Goal: Use online tool/utility: Utilize a website feature to perform a specific function

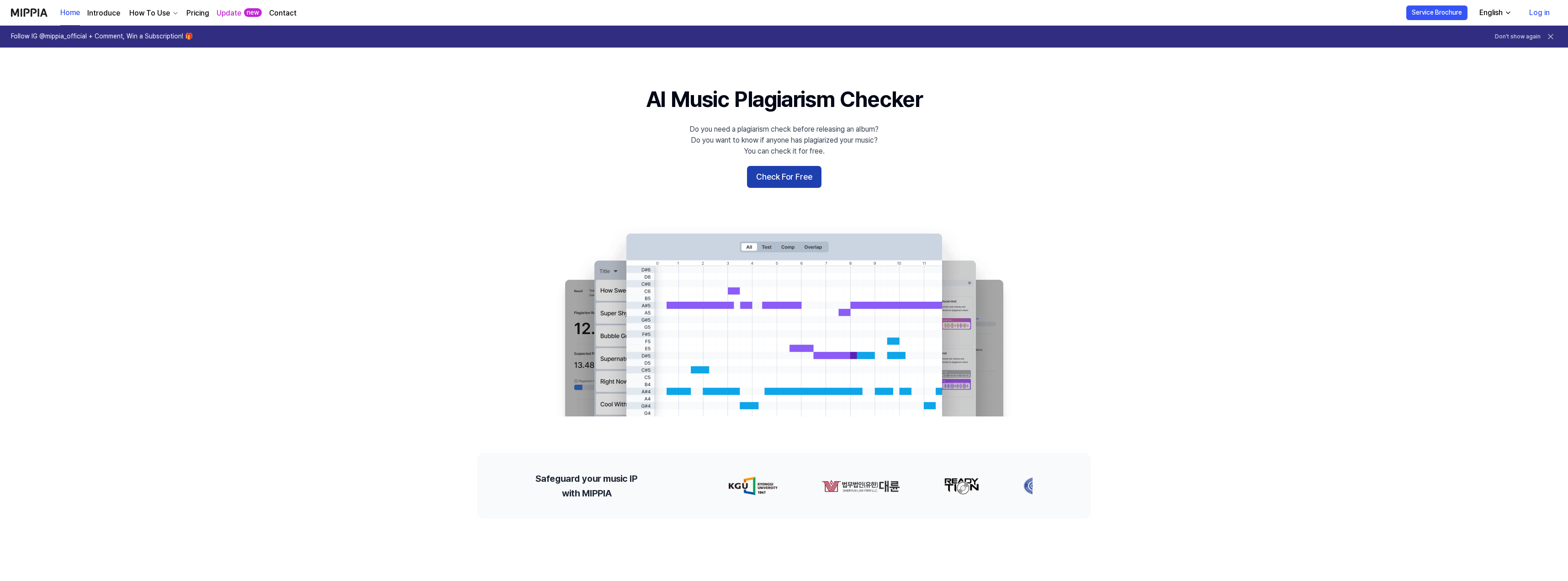
click at [779, 177] on button "Check For Free" at bounding box center [784, 177] width 74 height 22
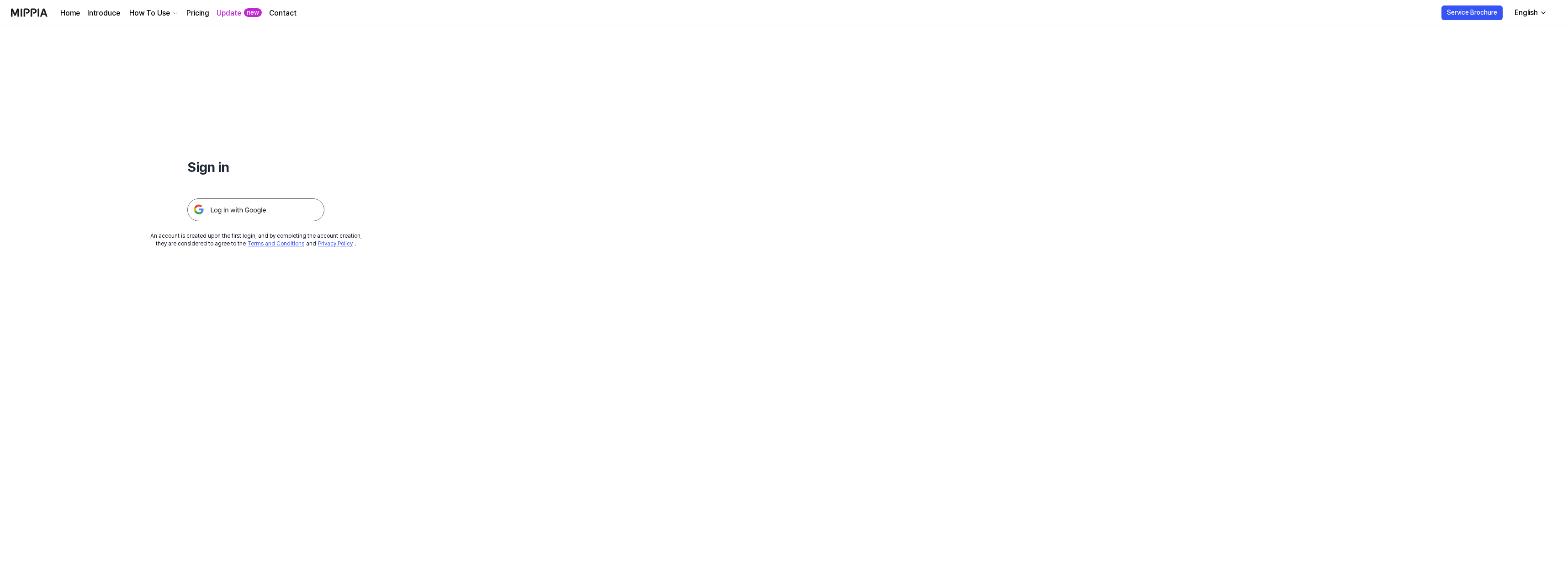
click at [270, 212] on img at bounding box center [256, 209] width 137 height 23
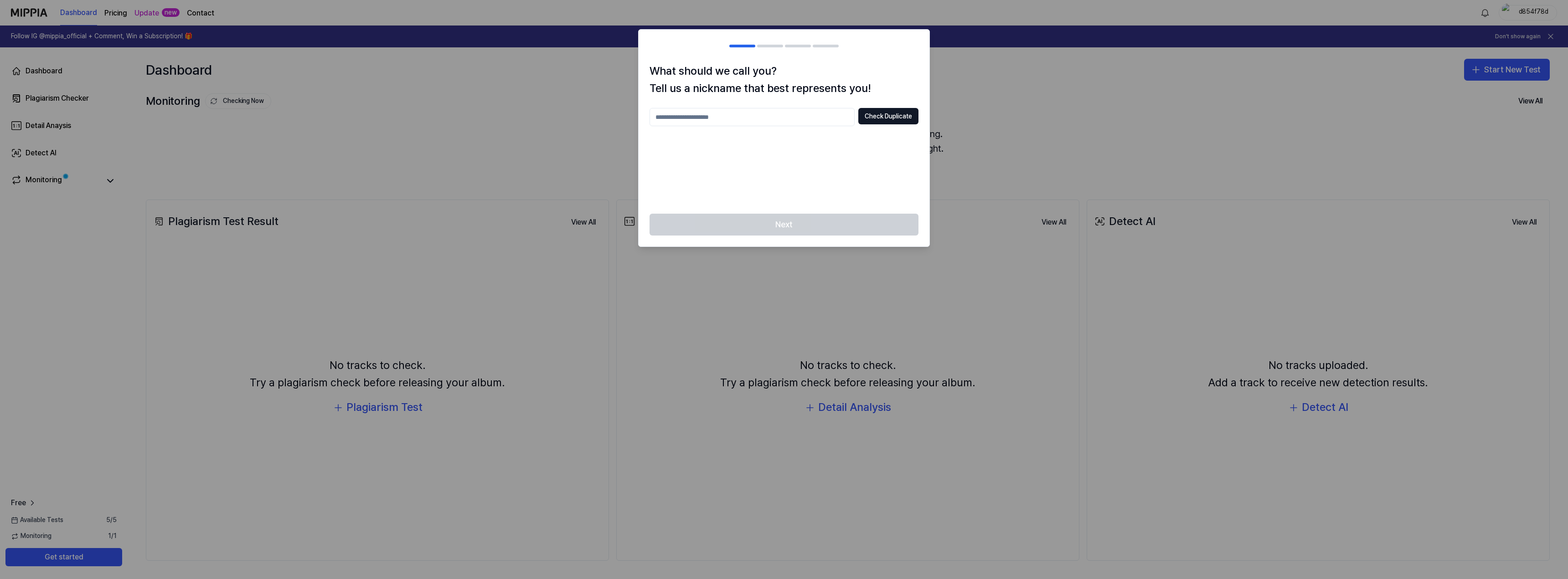
click at [816, 124] on input "text" at bounding box center [752, 117] width 205 height 18
type input "*******"
click at [879, 118] on button "Check Duplicate" at bounding box center [888, 116] width 60 height 16
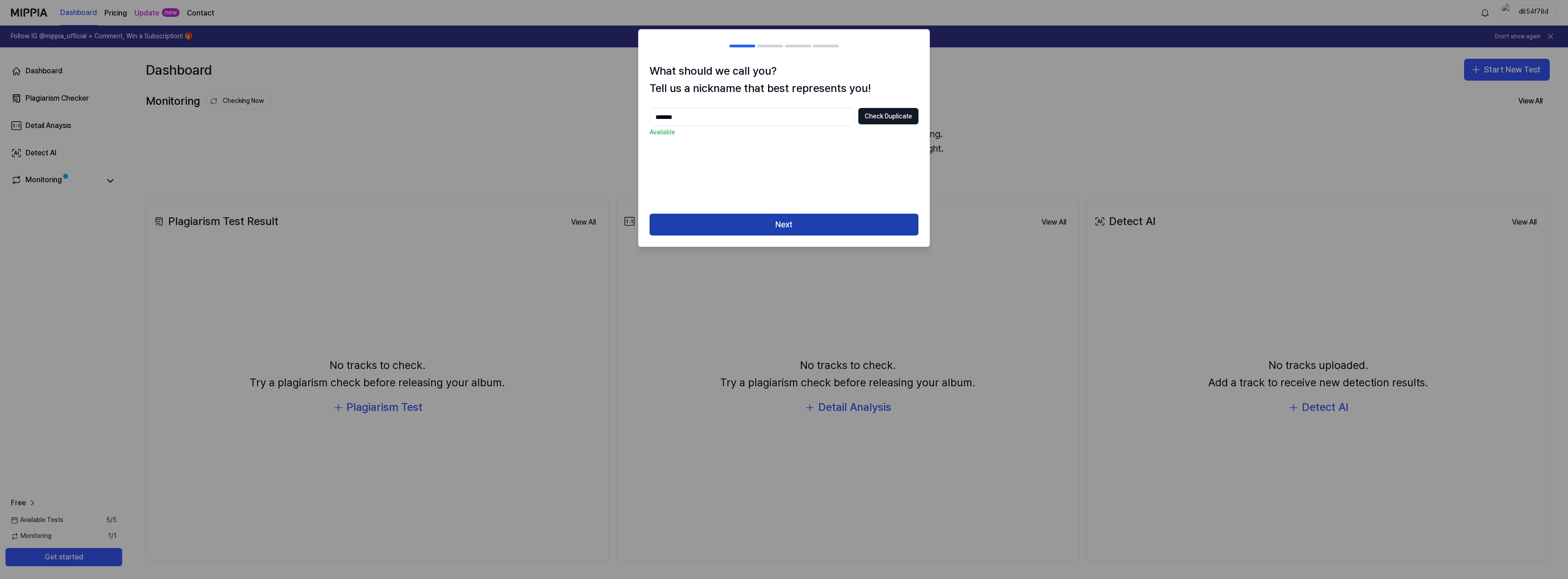
click at [791, 220] on button "Next" at bounding box center [784, 224] width 269 height 22
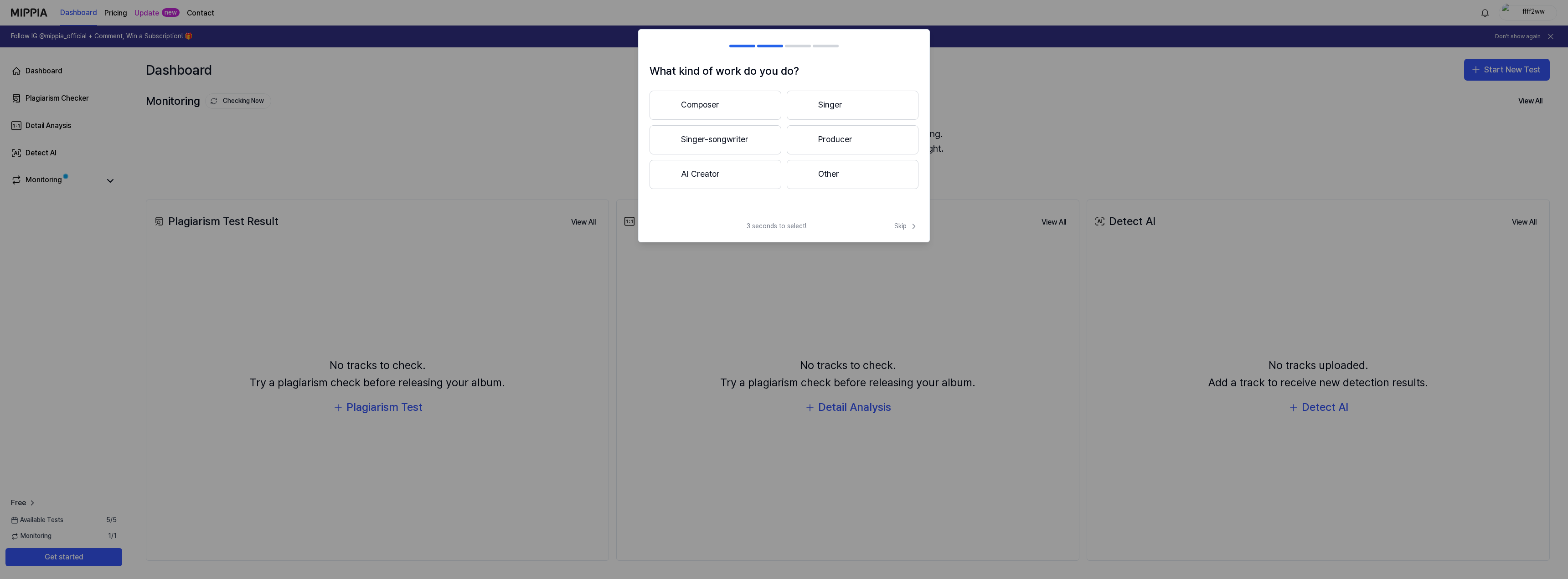
click at [745, 111] on button "Composer" at bounding box center [715, 105] width 131 height 29
click at [908, 229] on span "Skip" at bounding box center [906, 226] width 24 height 9
click at [903, 215] on span "Skip" at bounding box center [905, 217] width 26 height 11
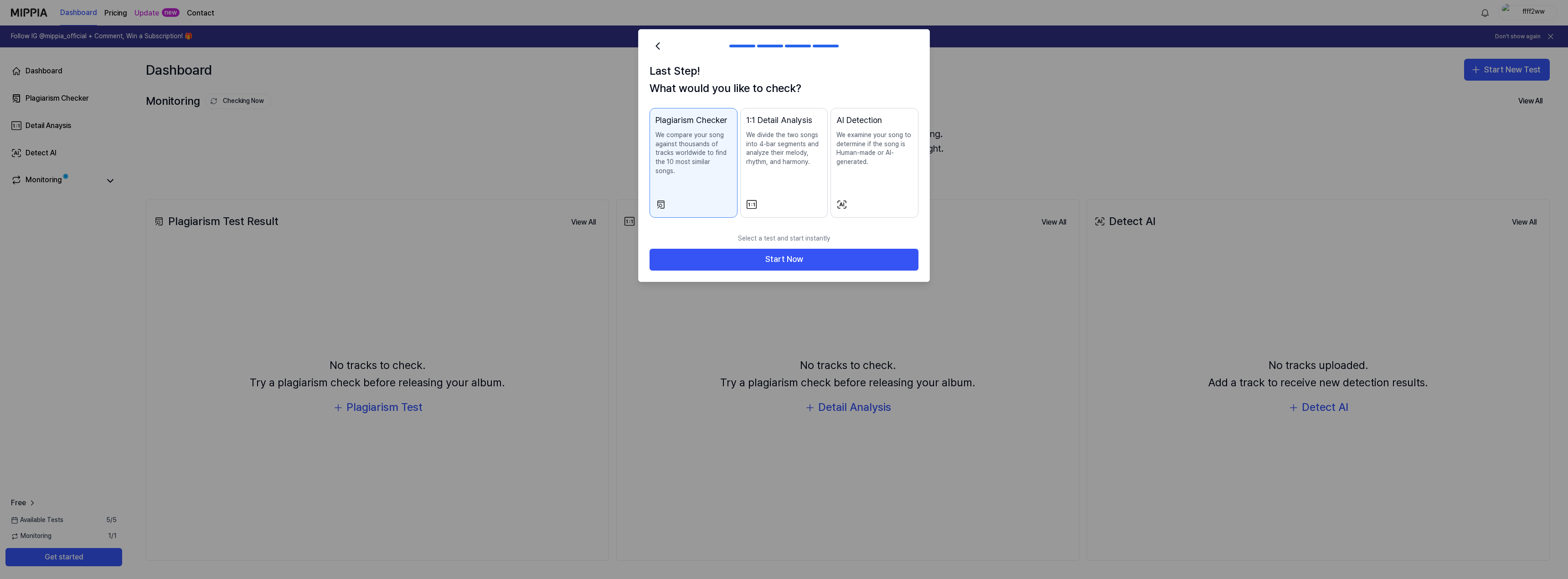
click at [888, 153] on p "We examine your song to determine if the song is Human-made or AI-generated." at bounding box center [874, 148] width 76 height 35
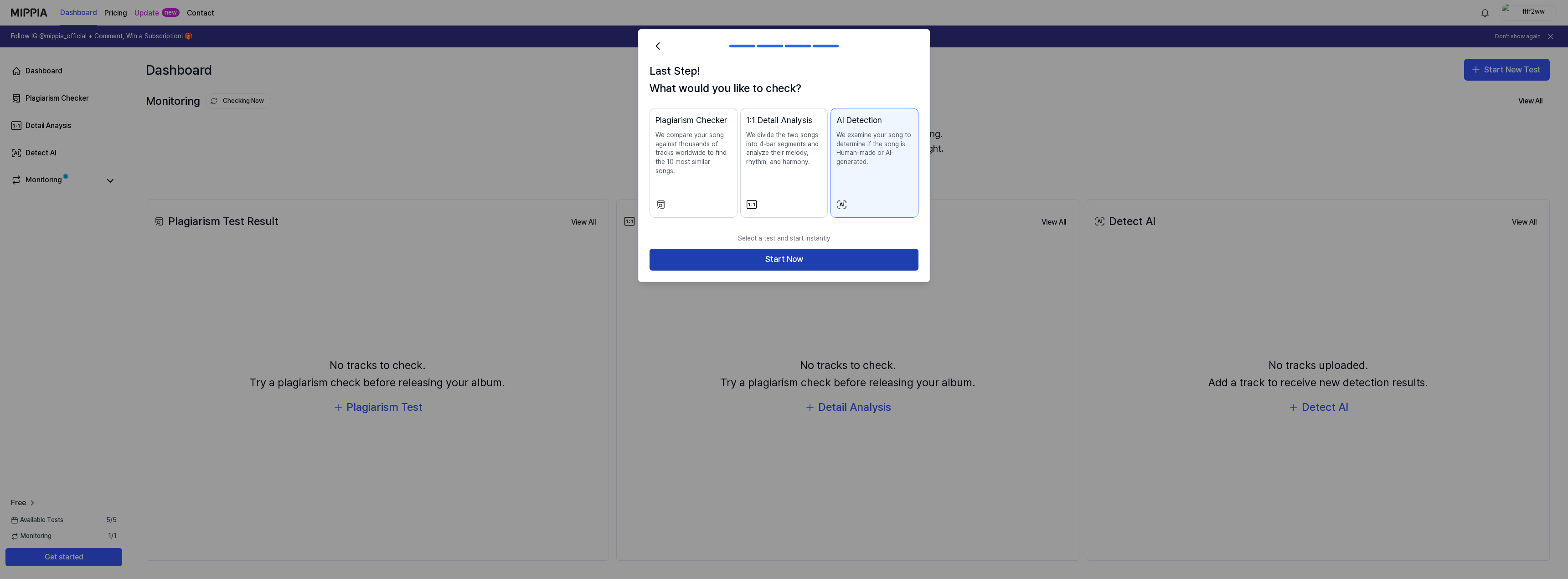
click at [776, 253] on button "Start Now" at bounding box center [784, 260] width 269 height 22
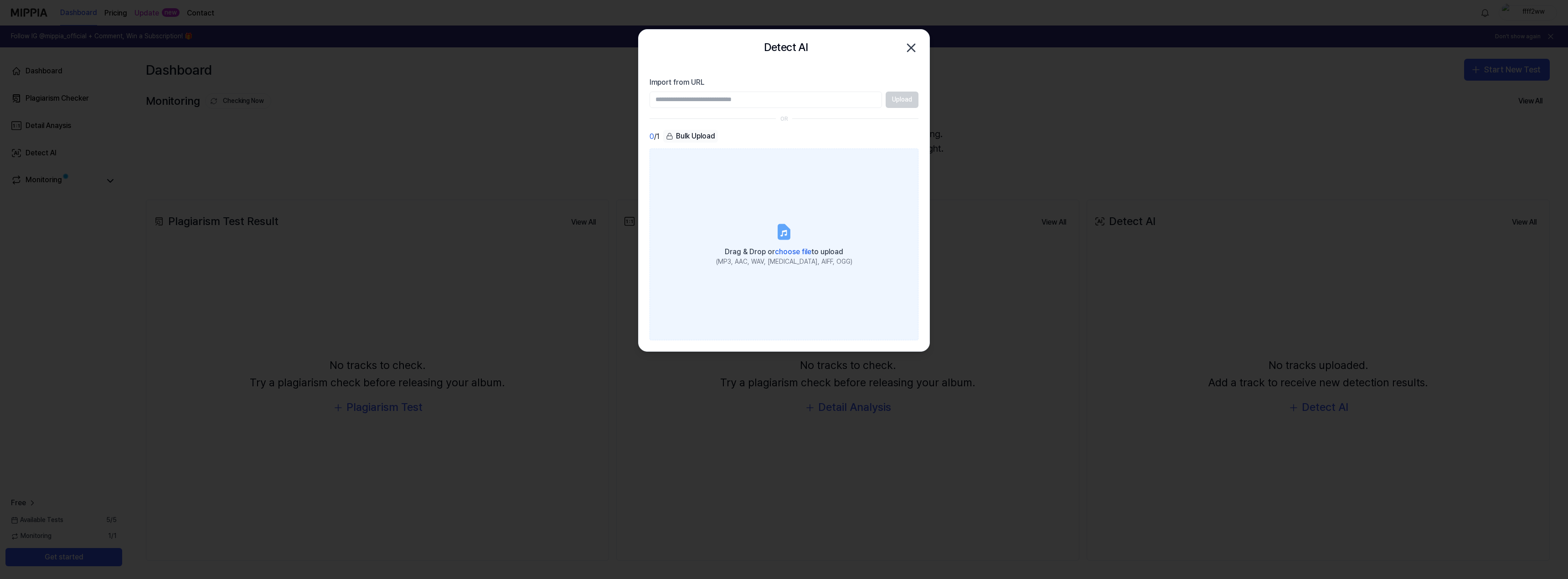
click at [780, 253] on span "choose file" at bounding box center [793, 252] width 37 height 9
click at [0, 0] on input "Drag & Drop or choose file to upload (MP3, AAC, WAV, [MEDICAL_DATA], AIFF, OGG)" at bounding box center [0, 0] width 0 height 0
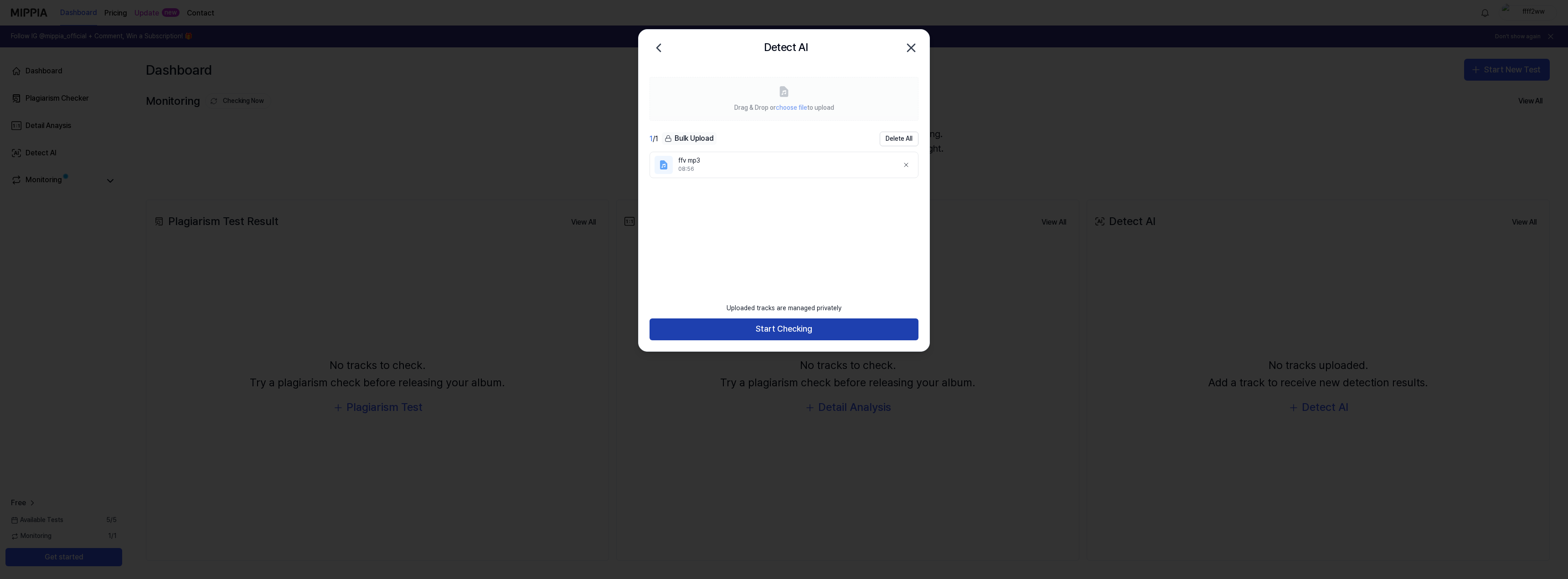
click at [793, 327] on button "Start Checking" at bounding box center [784, 329] width 269 height 22
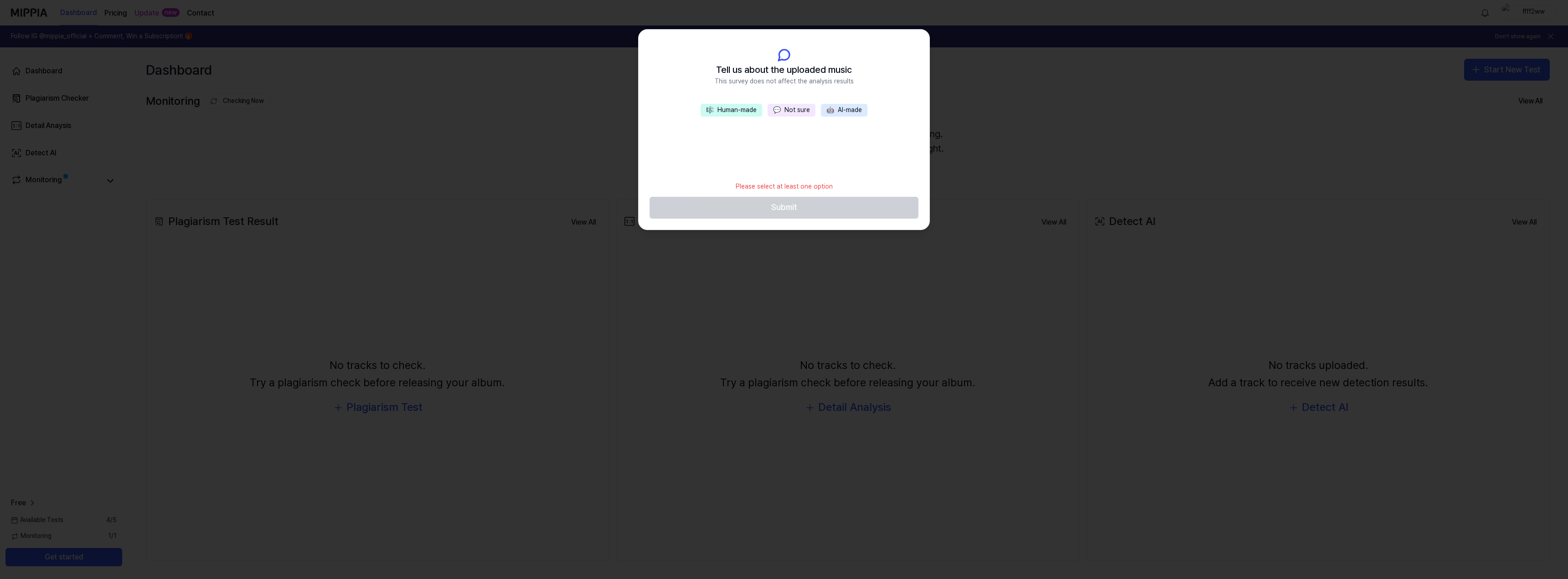
click at [792, 109] on button "💬 Not sure" at bounding box center [791, 110] width 48 height 13
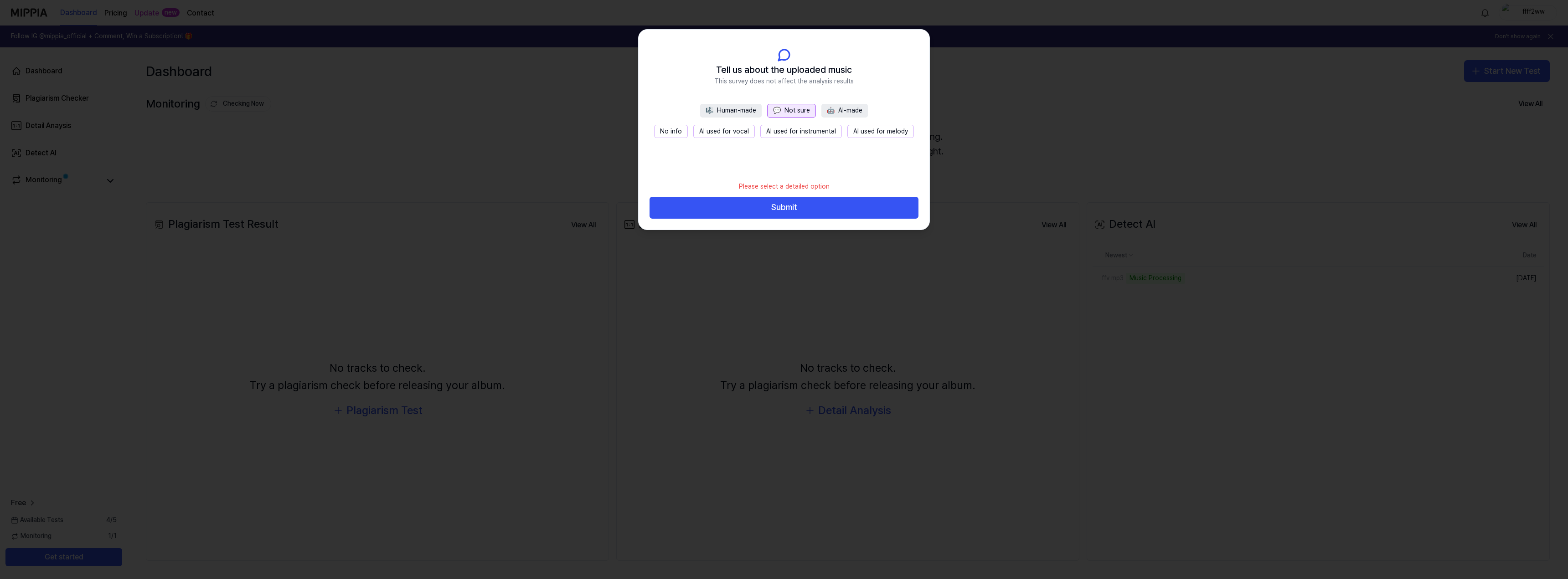
click at [683, 131] on button "No info" at bounding box center [671, 131] width 33 height 13
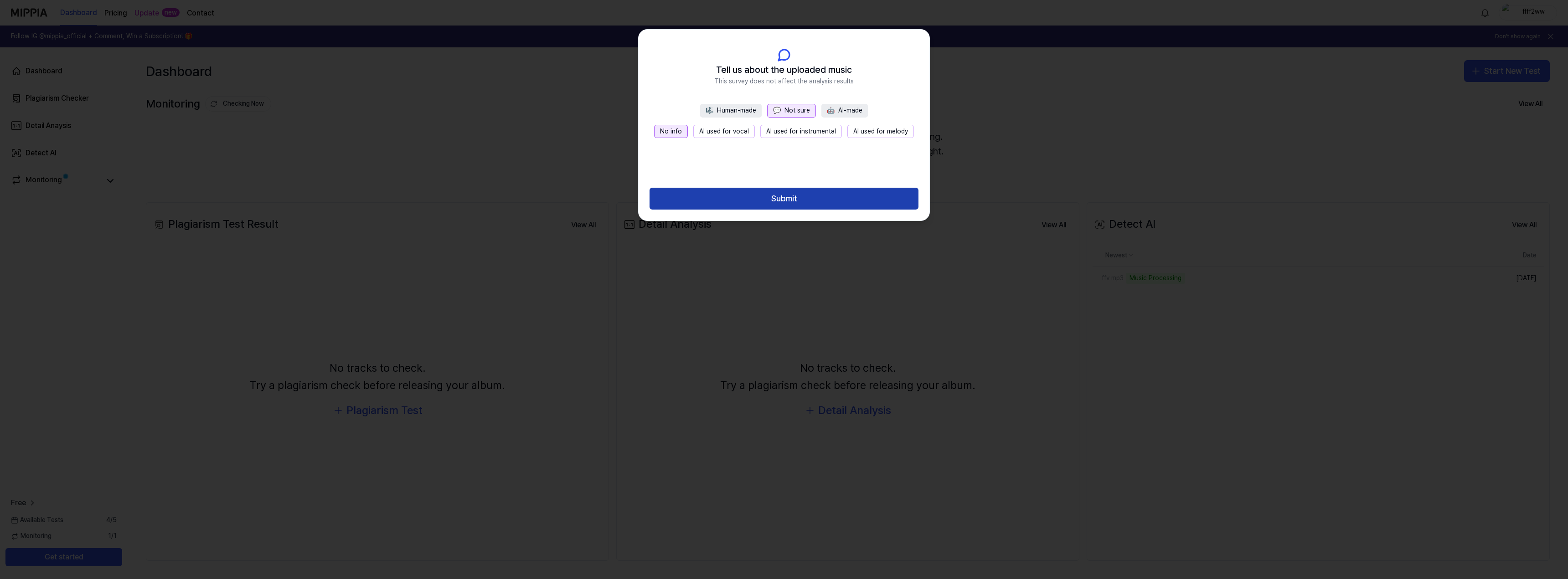
click at [812, 197] on button "Submit" at bounding box center [784, 199] width 269 height 22
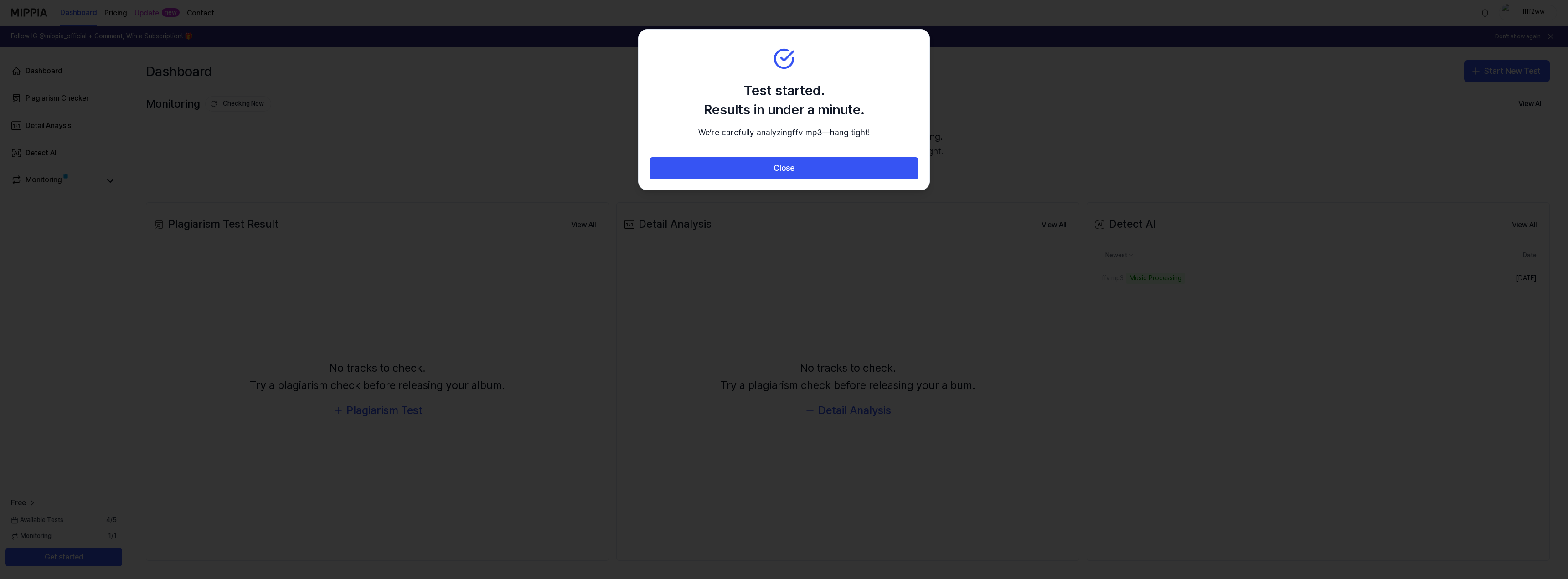
click at [816, 90] on h2 "Test started. Results in under a minute." at bounding box center [784, 100] width 172 height 38
click at [783, 177] on button "Close" at bounding box center [784, 168] width 269 height 22
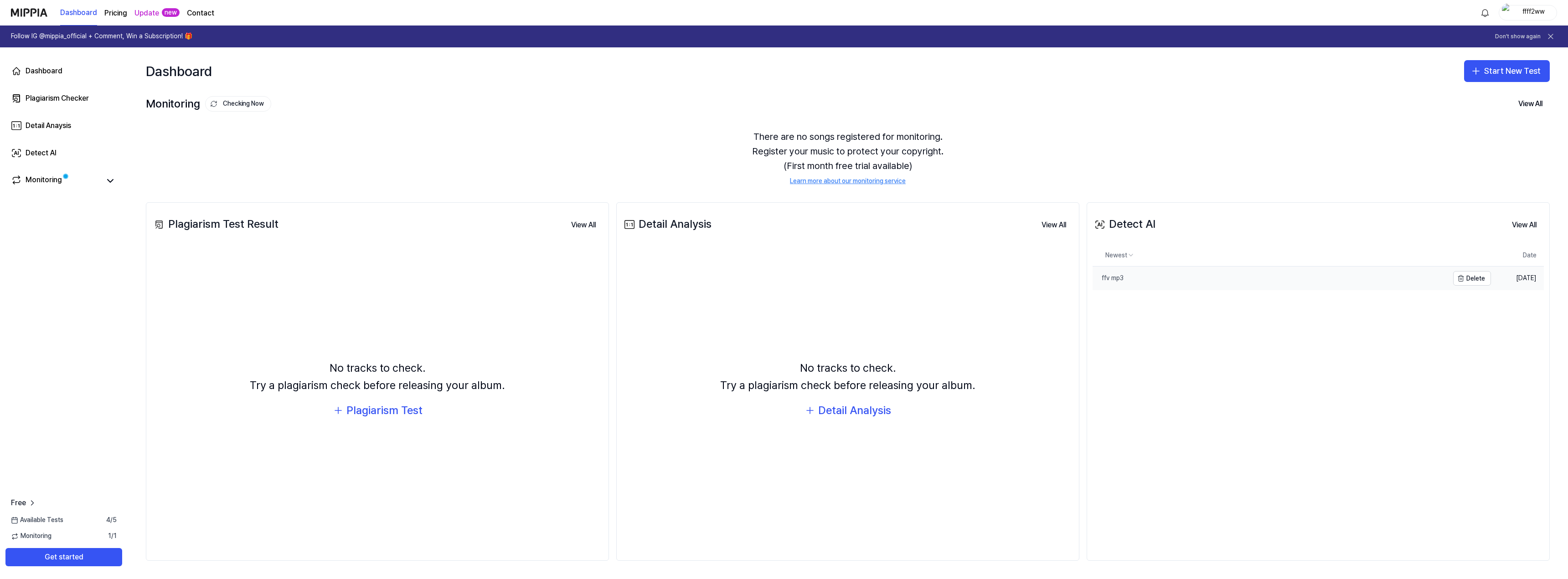
click at [1269, 280] on link "ffv mp3" at bounding box center [1270, 278] width 356 height 24
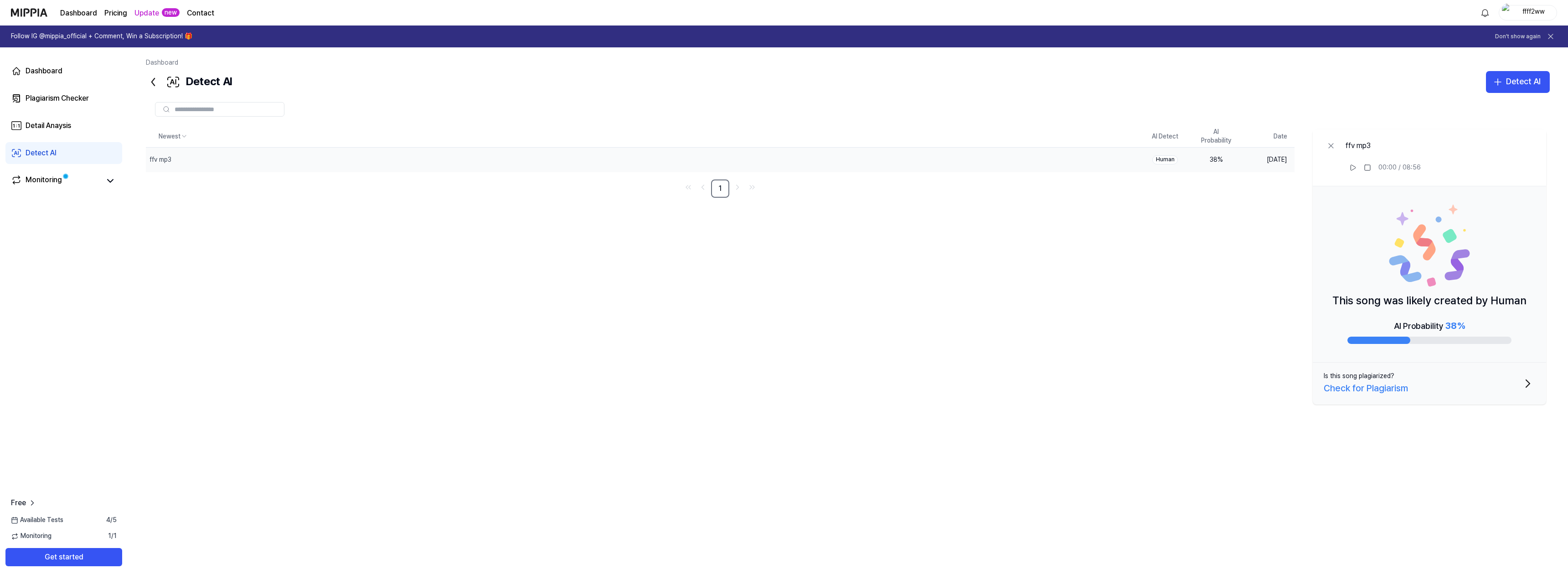
click at [1420, 387] on button "Is this song plagiarized? Check for Plagiarism" at bounding box center [1429, 383] width 233 height 42
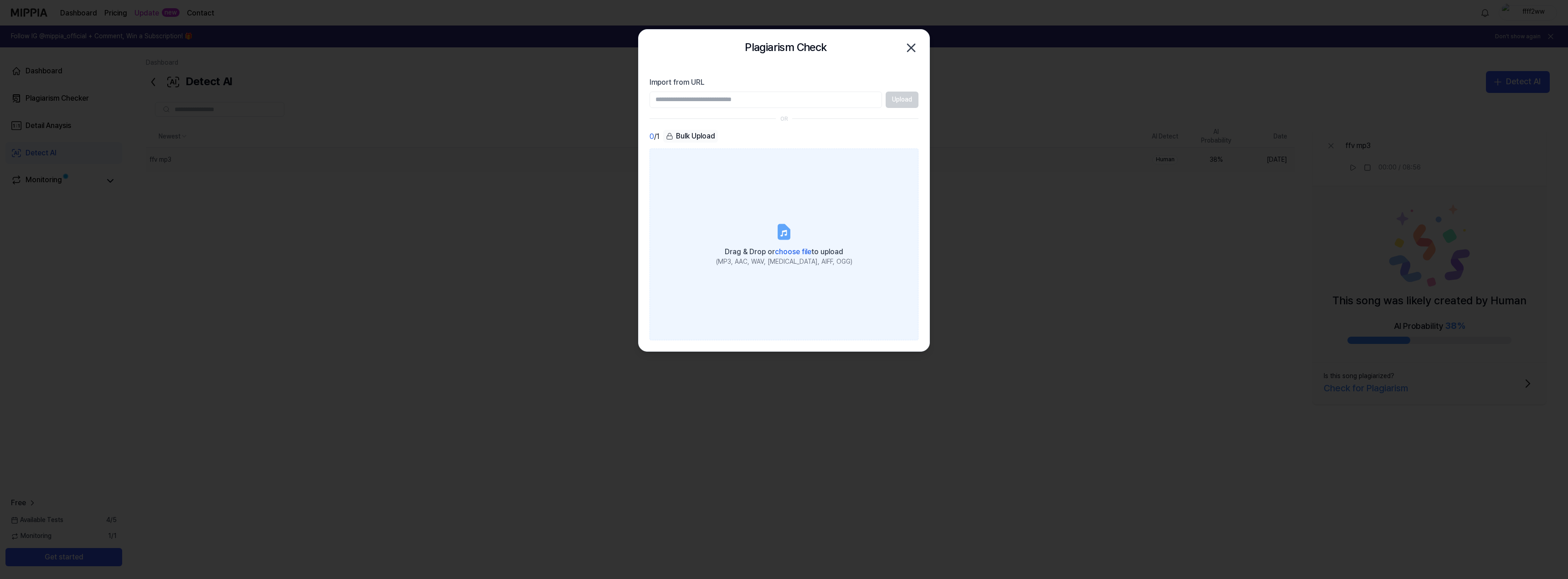
click at [793, 246] on div "Drag & Drop or choose file to upload" at bounding box center [784, 251] width 136 height 13
click at [0, 0] on input "Drag & Drop or choose file to upload (MP3, AAC, WAV, [MEDICAL_DATA], AIFF, OGG)" at bounding box center [0, 0] width 0 height 0
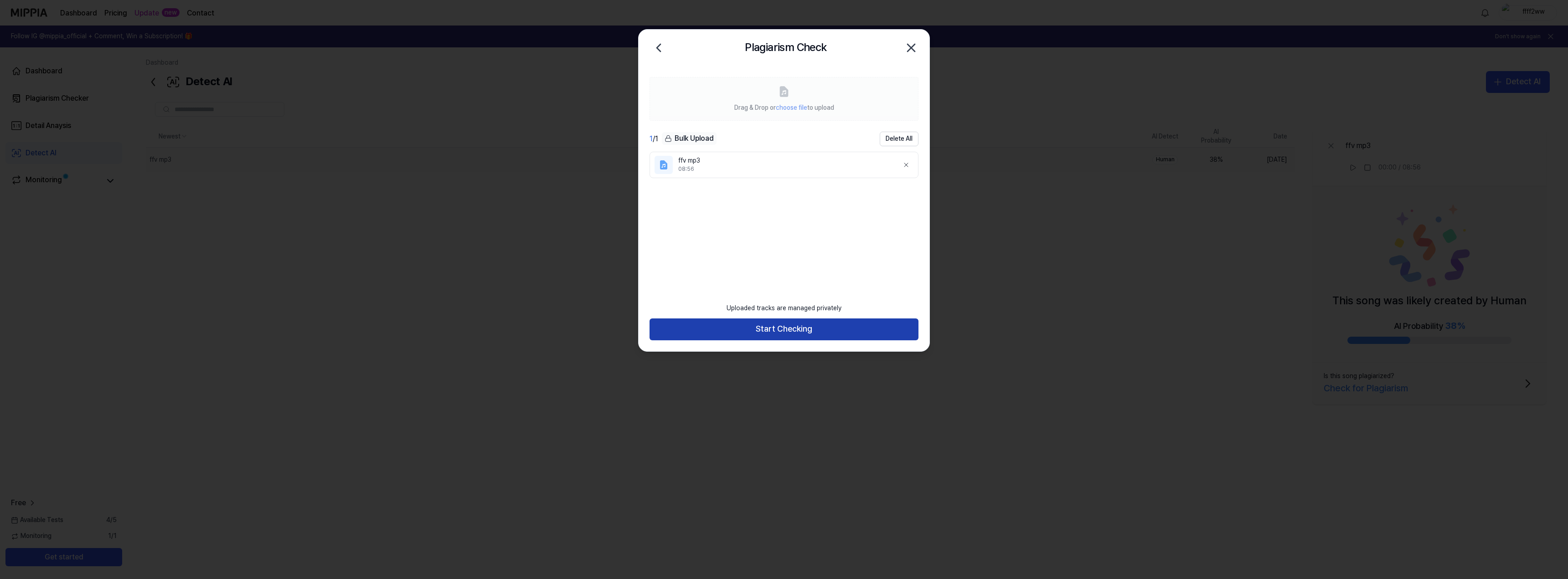
click at [770, 334] on button "Start Checking" at bounding box center [784, 329] width 269 height 22
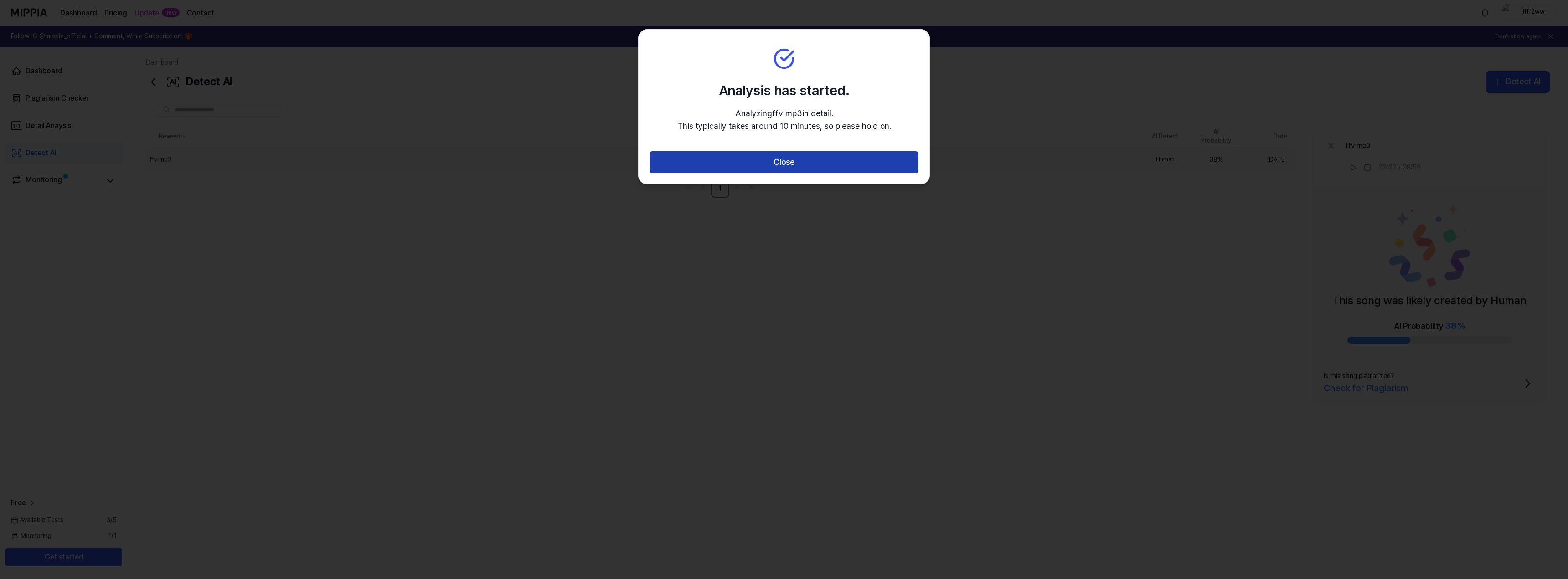
click at [813, 164] on button "Close" at bounding box center [784, 162] width 269 height 22
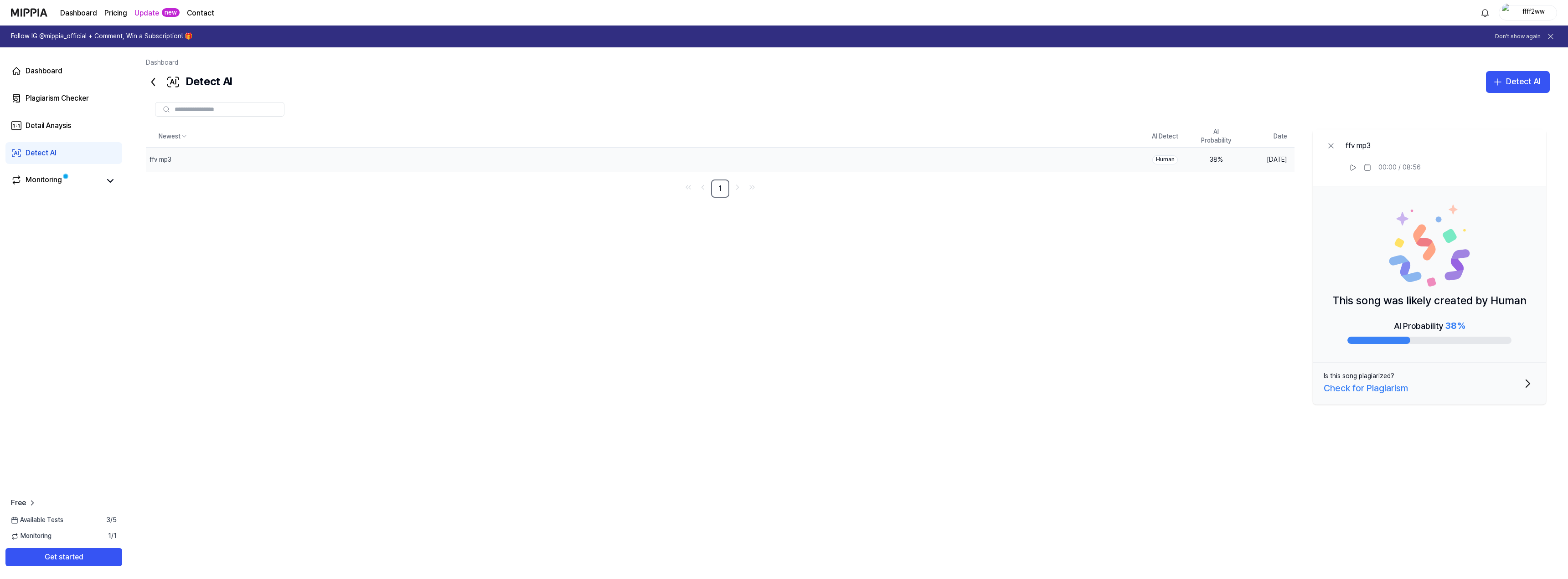
click at [1529, 385] on icon "button" at bounding box center [1528, 384] width 4 height 7
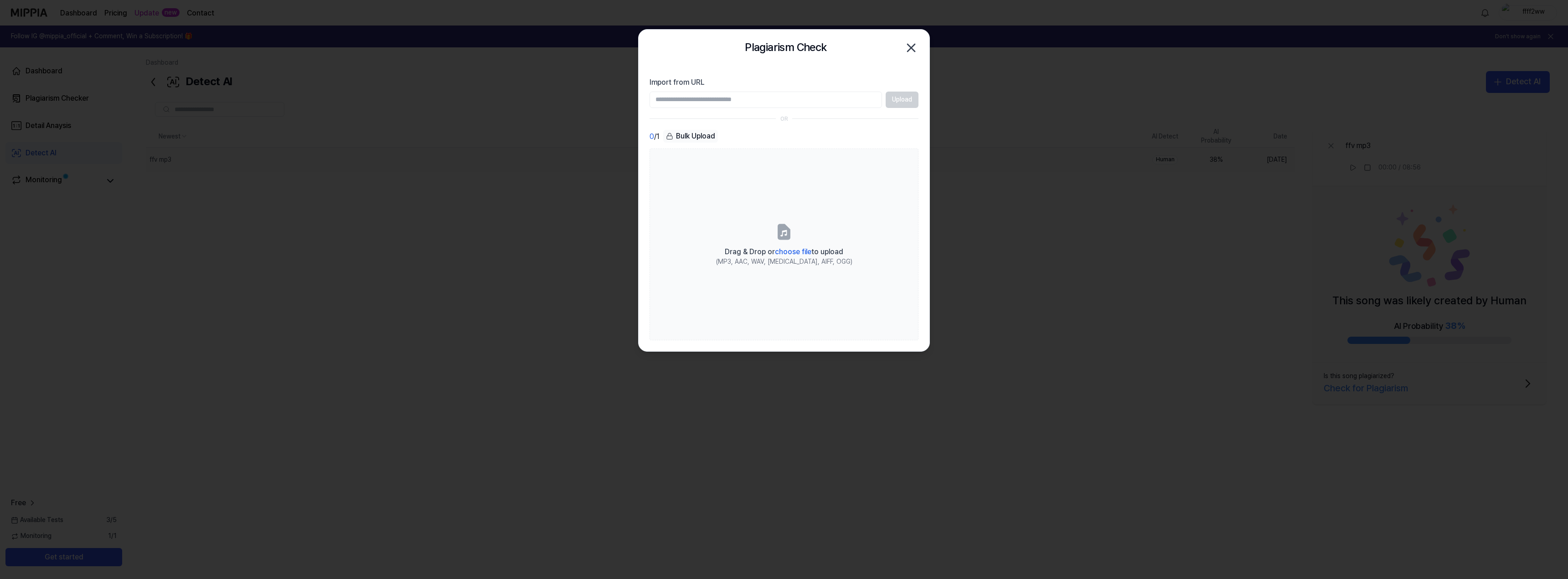
click at [818, 104] on input "Import from URL" at bounding box center [766, 100] width 233 height 16
click at [917, 44] on icon "button" at bounding box center [911, 48] width 15 height 15
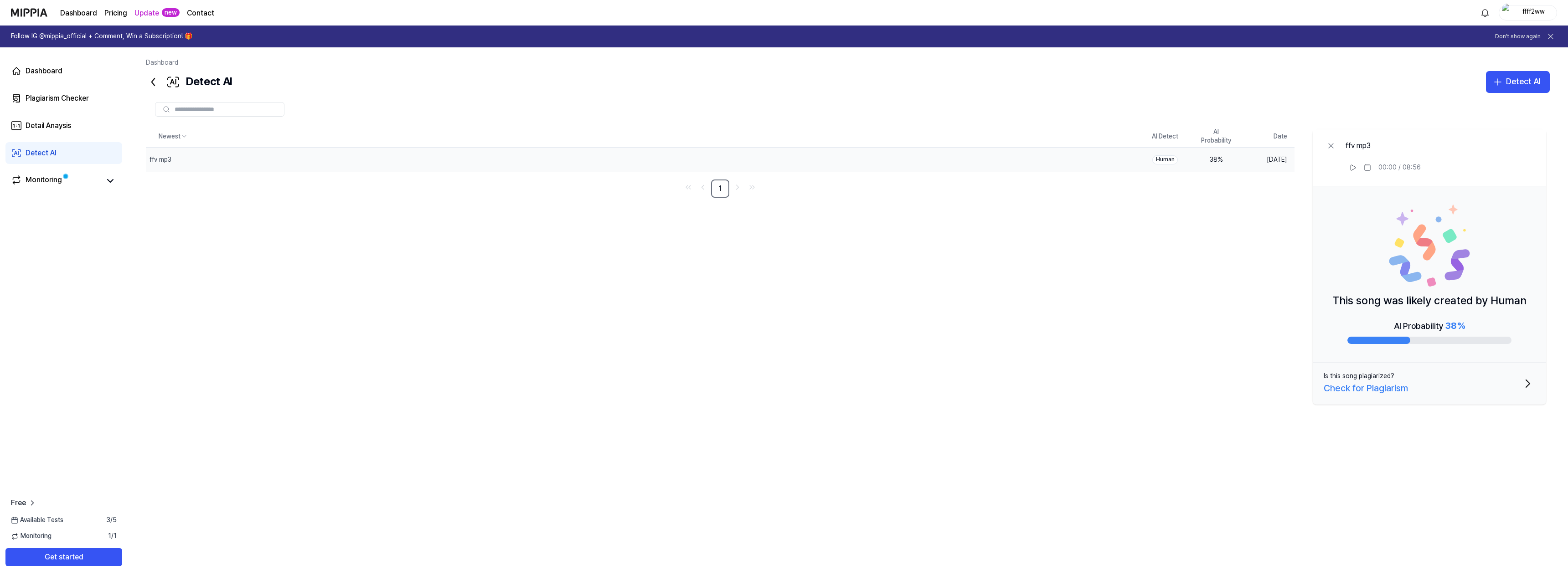
click at [1087, 223] on div "Newest AI Detect AI Probability Date ffv mp3 Delete Human 38 % [DATE] 1 ffv mp3…" at bounding box center [848, 314] width 1404 height 376
click at [107, 181] on icon at bounding box center [110, 181] width 11 height 11
click at [48, 182] on div "Monitoring" at bounding box center [44, 181] width 37 height 13
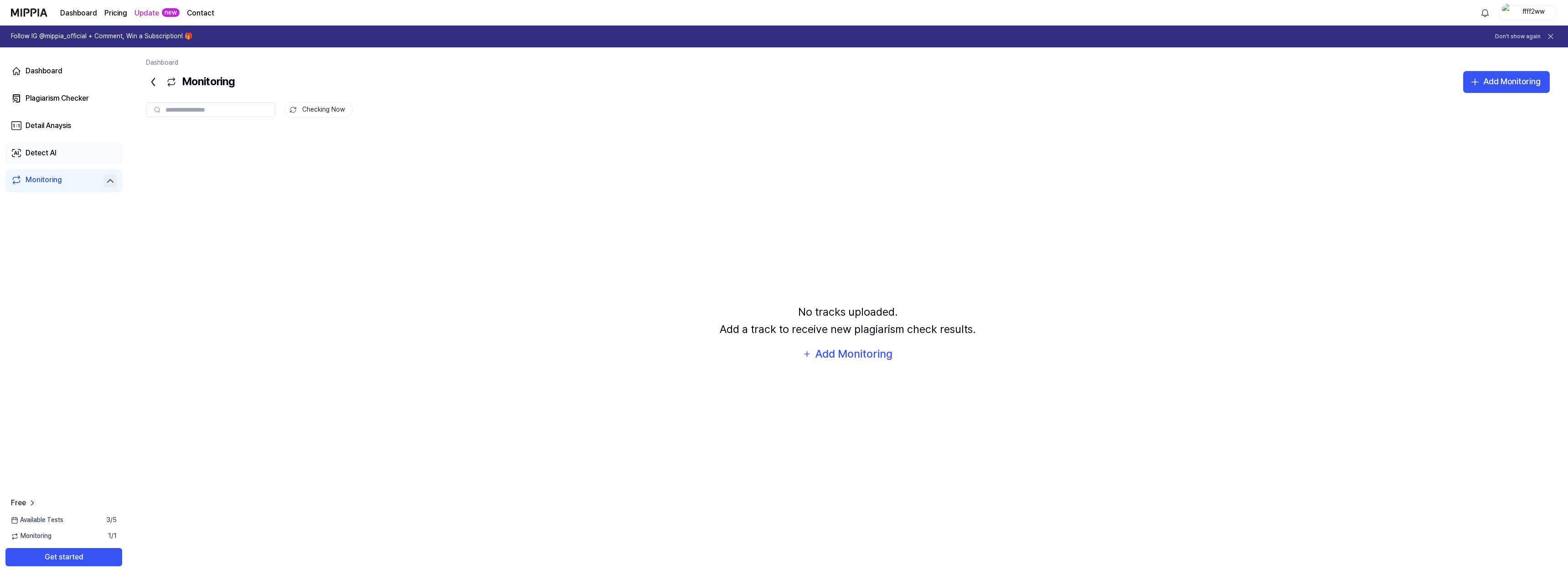
click at [51, 149] on div "Detect AI" at bounding box center [41, 153] width 31 height 11
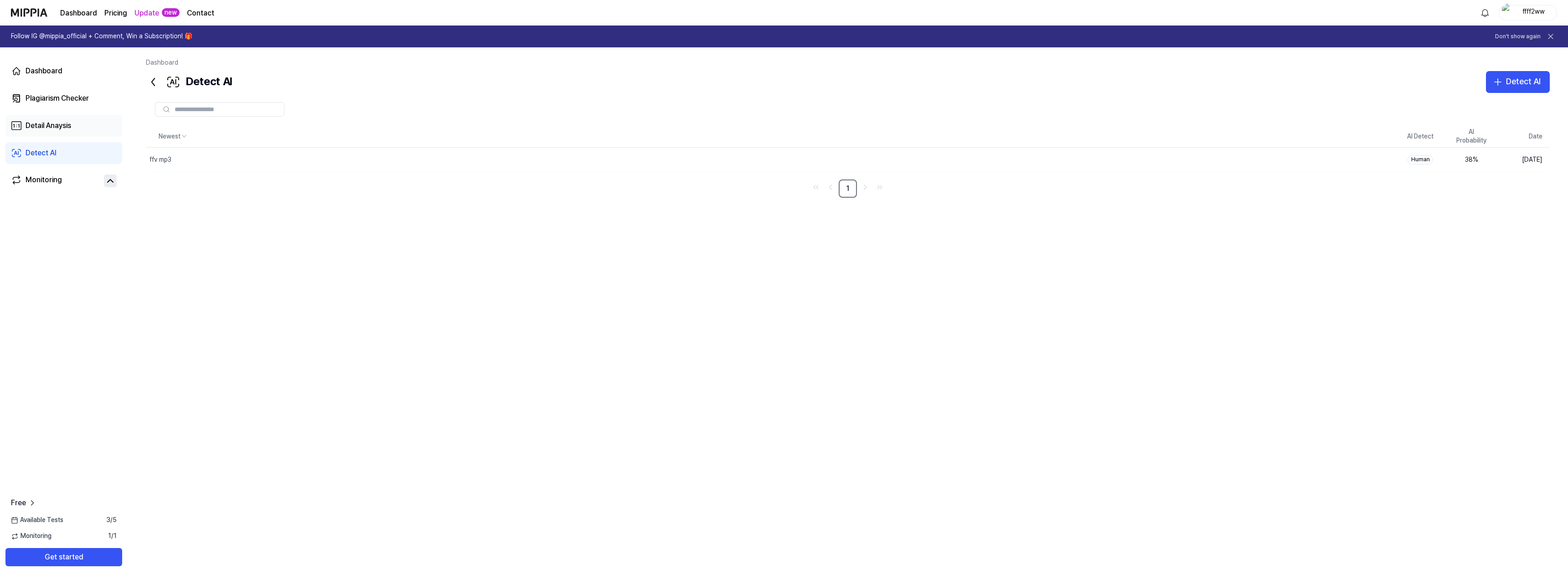
click at [55, 123] on div "Detail Anaysis" at bounding box center [48, 126] width 46 height 11
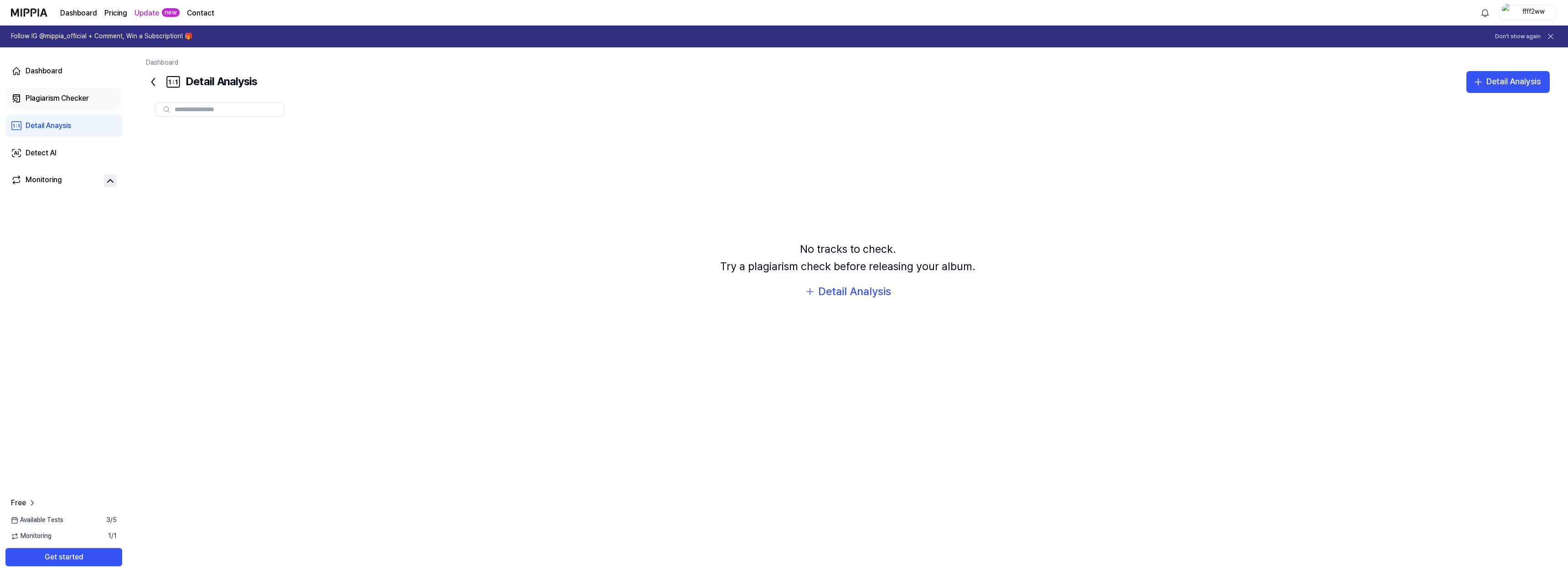
click at [55, 97] on div "Plagiarism Checker" at bounding box center [57, 99] width 63 height 11
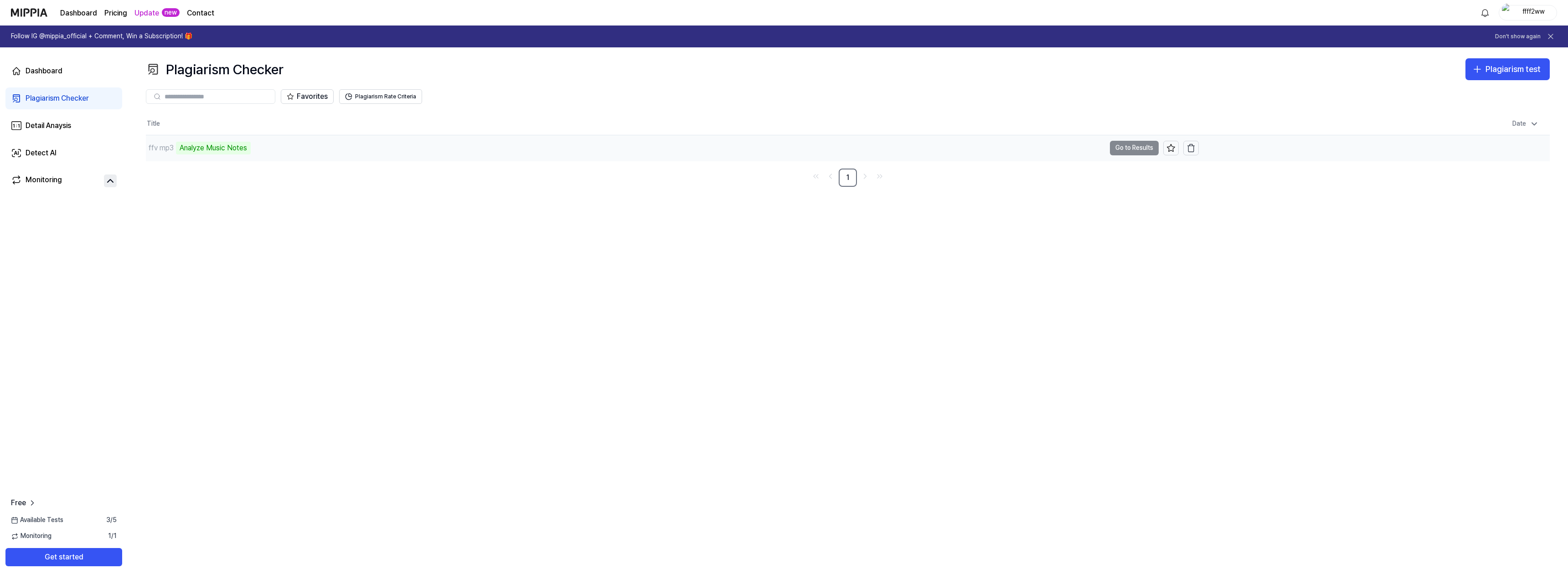
click at [1128, 154] on td "ffv mp3 Analyze Music Notes Go to Results" at bounding box center [673, 148] width 1053 height 26
click at [1127, 148] on td "ffv mp3 Analyze Music Notes Go to Results" at bounding box center [673, 148] width 1053 height 26
click at [1129, 149] on td "ffv mp3 Analyze Music Notes Go to Results" at bounding box center [673, 148] width 1053 height 26
click at [1124, 146] on td "ffv mp3 Analyze Music Notes Go to Results" at bounding box center [673, 148] width 1053 height 26
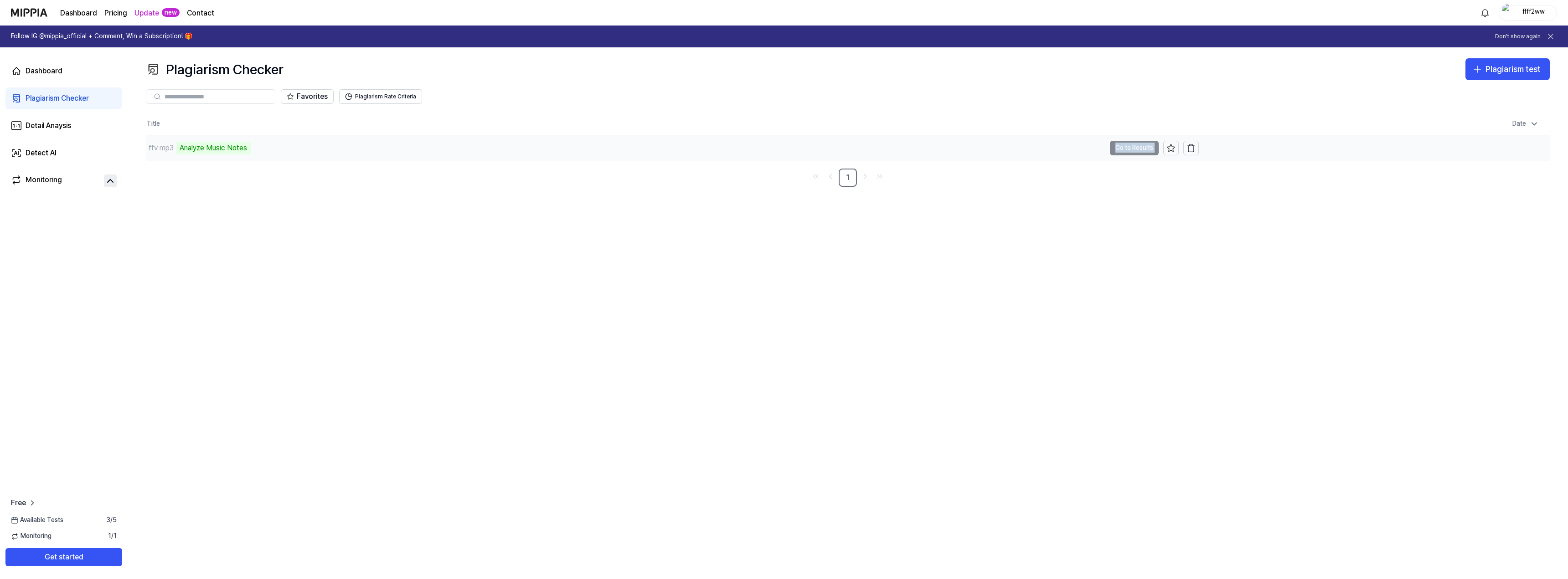
click at [1124, 146] on td "ffv mp3 Analyze Music Notes Go to Results" at bounding box center [673, 148] width 1053 height 26
click at [1508, 74] on div "Plagiarism test" at bounding box center [1513, 69] width 55 height 13
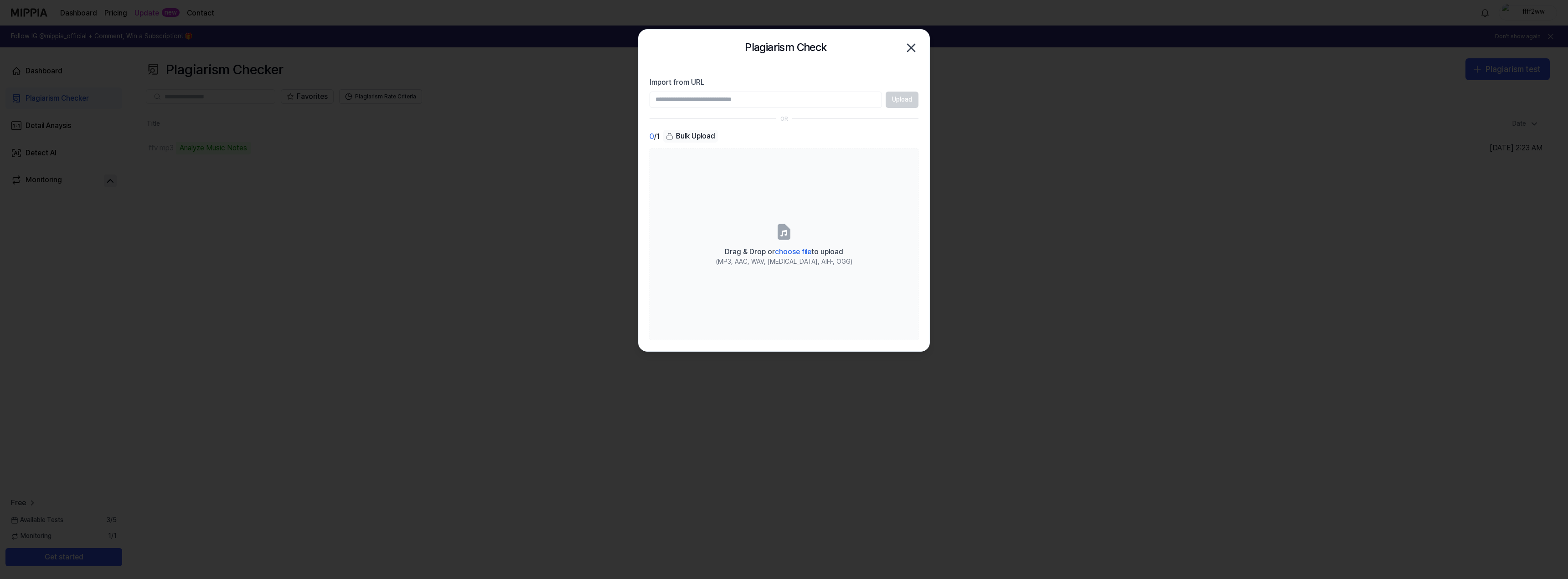
click at [914, 54] on icon "button" at bounding box center [911, 48] width 15 height 15
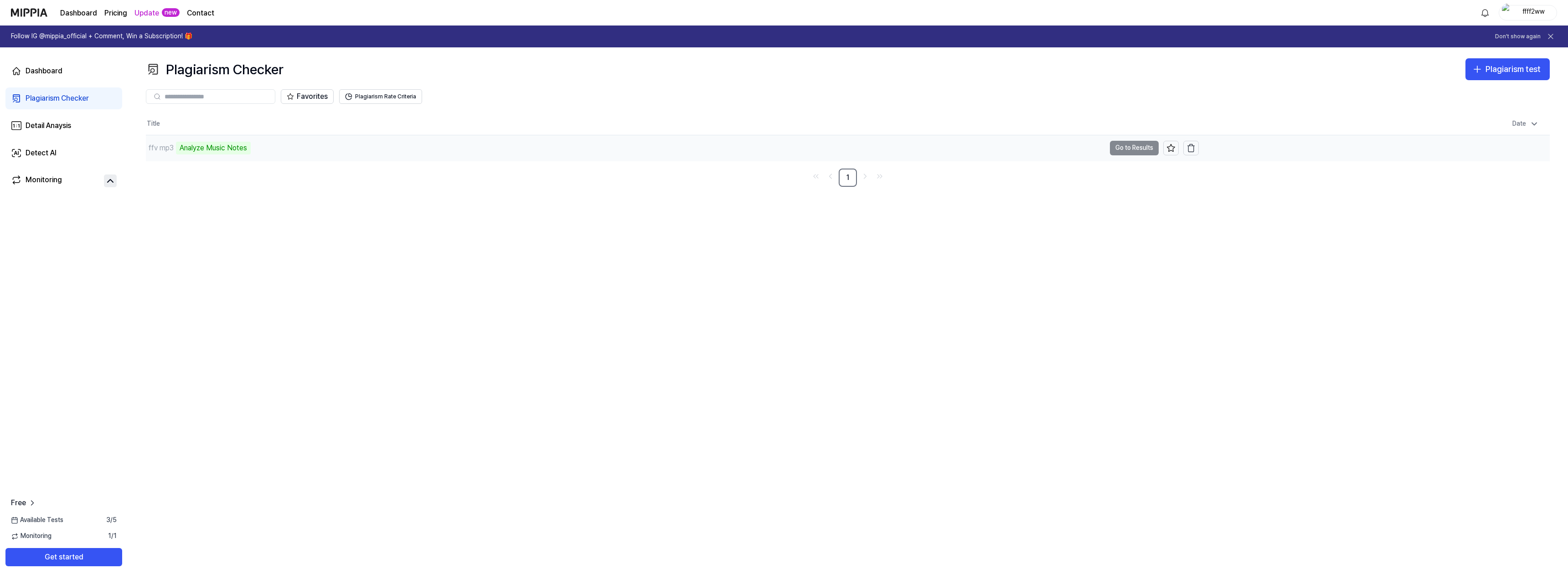
click at [231, 148] on div "Analyze Music Notes" at bounding box center [213, 148] width 75 height 13
click at [175, 144] on div "ffv mp3 Analyze Music Notes" at bounding box center [198, 148] width 105 height 13
click at [1119, 144] on td "ffv mp3 Analyze Music Notes Go to Results" at bounding box center [673, 148] width 1053 height 26
click at [198, 152] on div "Analyze Music Notes" at bounding box center [213, 148] width 75 height 13
click at [193, 146] on div "Analyze Music Notes" at bounding box center [213, 148] width 75 height 13
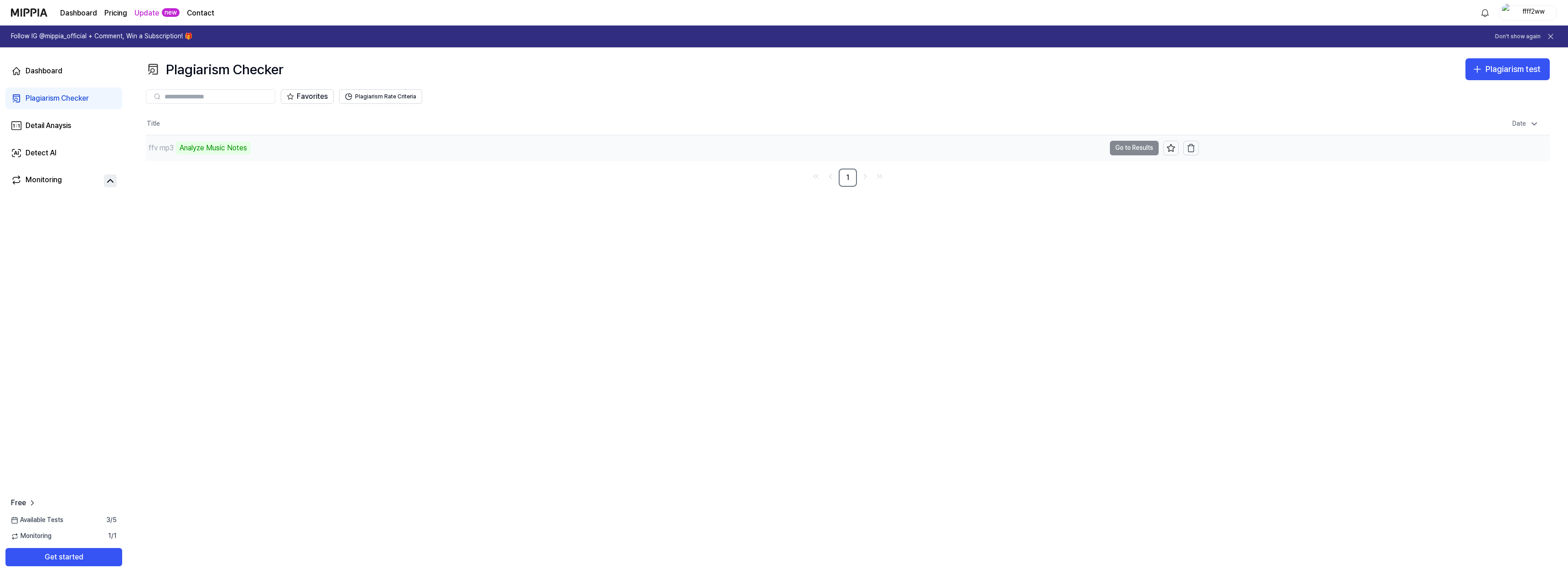
click at [157, 144] on div "ffv mp3" at bounding box center [161, 148] width 25 height 11
click at [55, 126] on div "Detail Anaysis" at bounding box center [48, 126] width 46 height 11
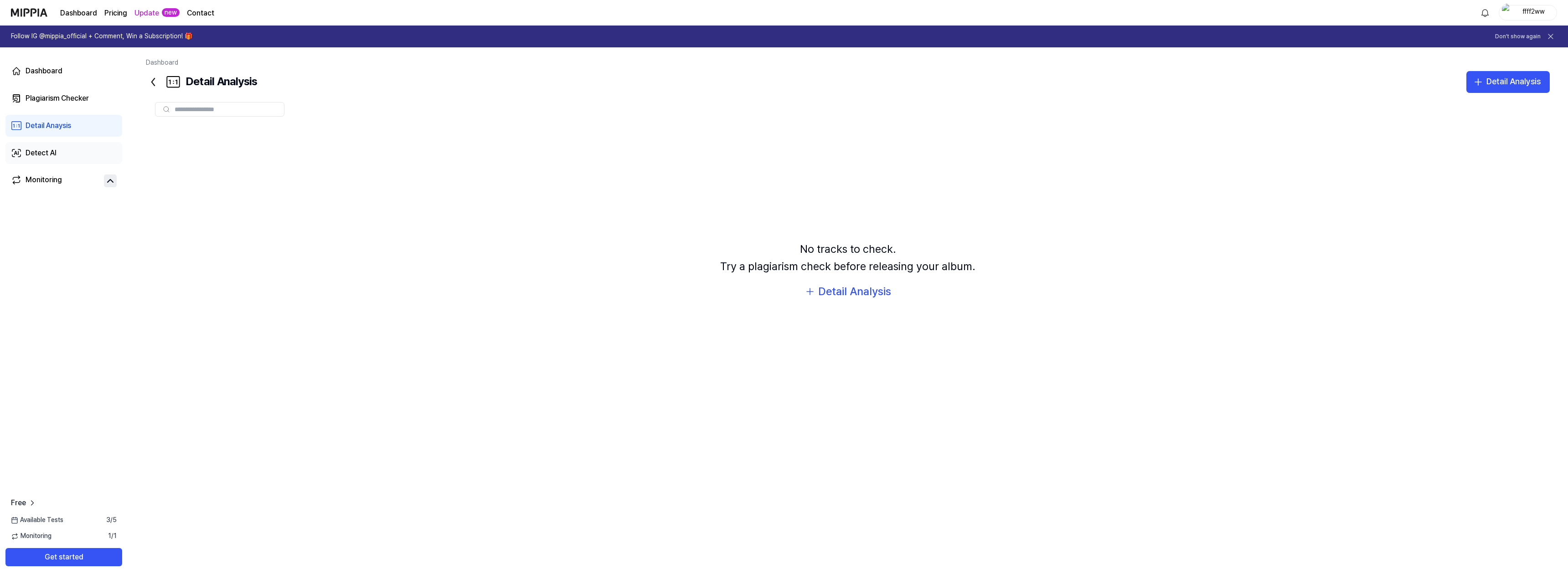
click at [46, 162] on link "Detect AI" at bounding box center [64, 153] width 117 height 22
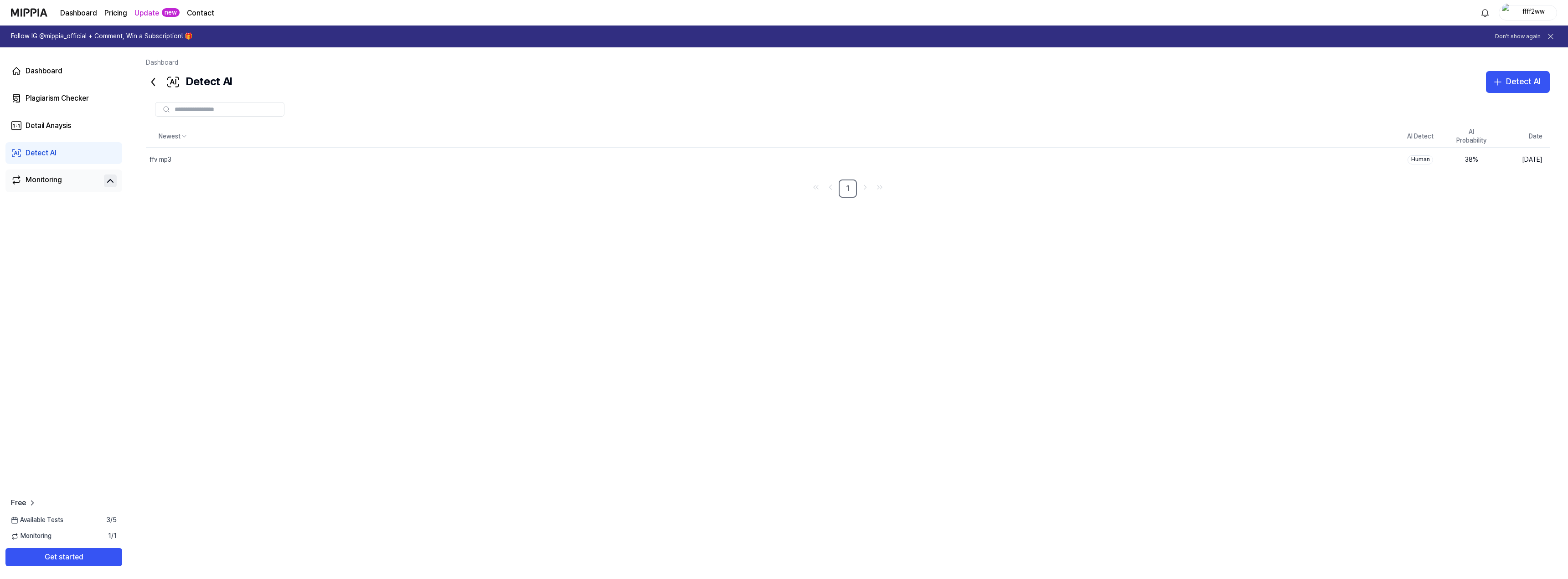
click at [51, 182] on div "Monitoring" at bounding box center [44, 181] width 37 height 13
